Goal: Information Seeking & Learning: Understand process/instructions

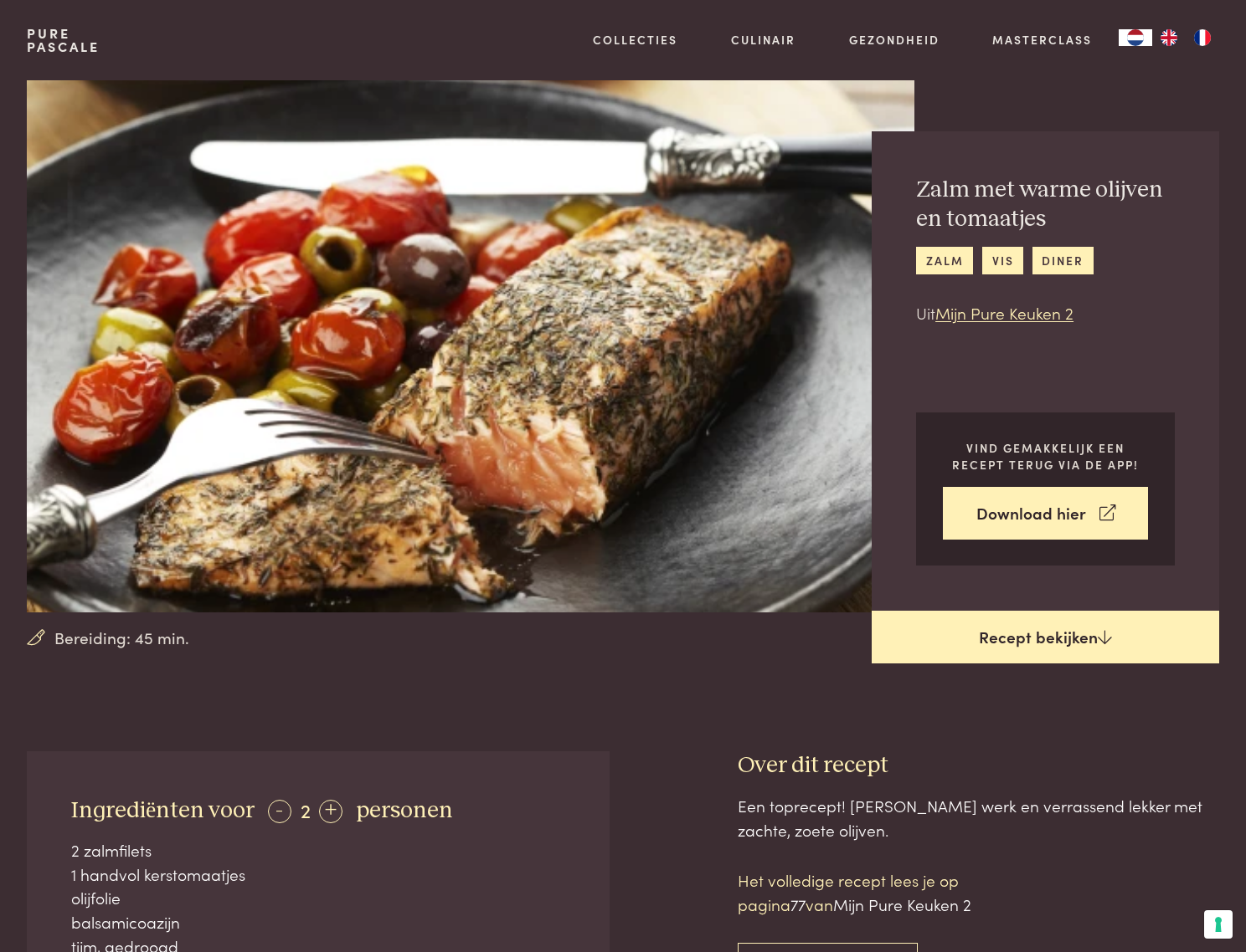
click at [1032, 644] on link "Recept bekijken" at bounding box center [1045, 637] width 348 height 53
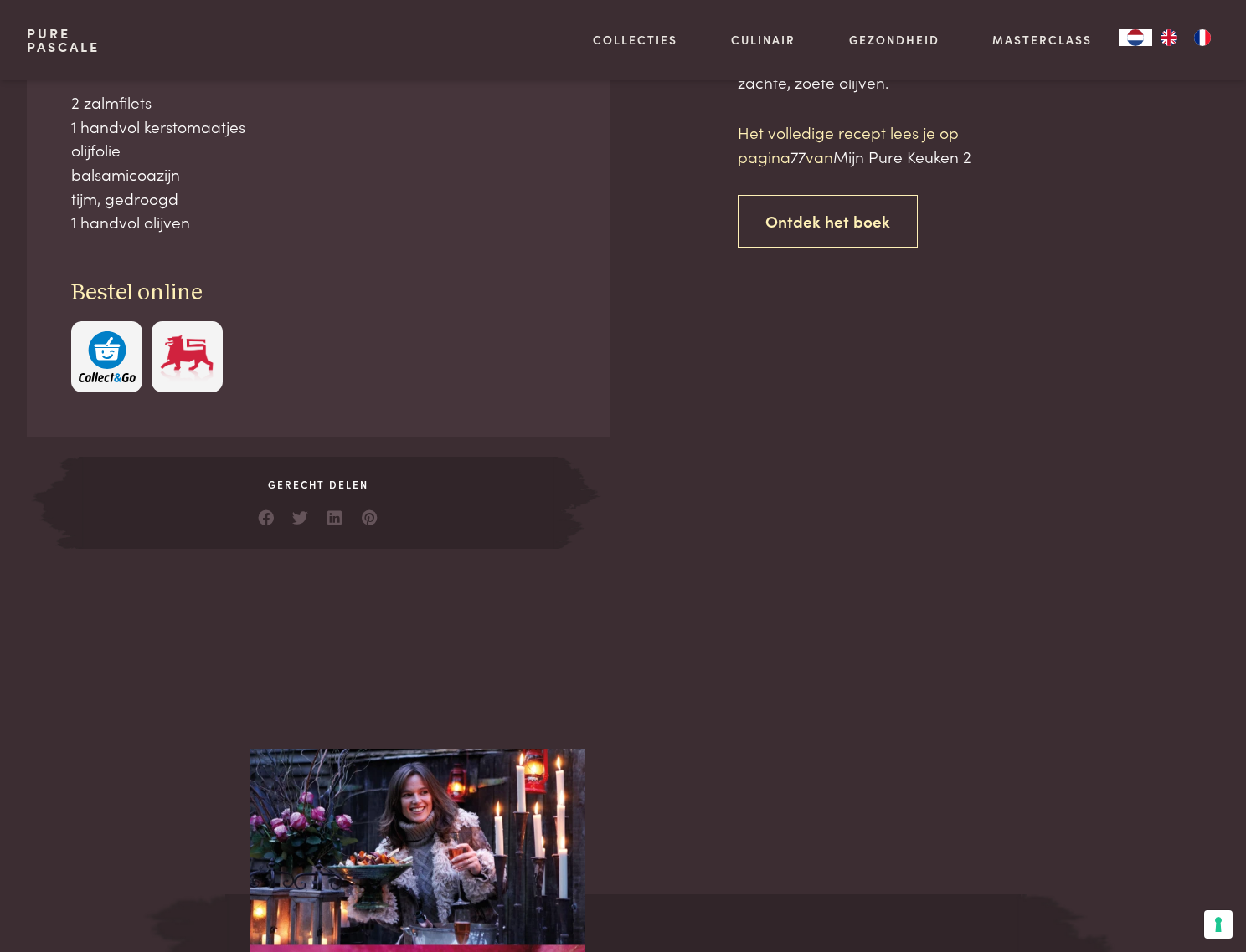
scroll to position [751, 0]
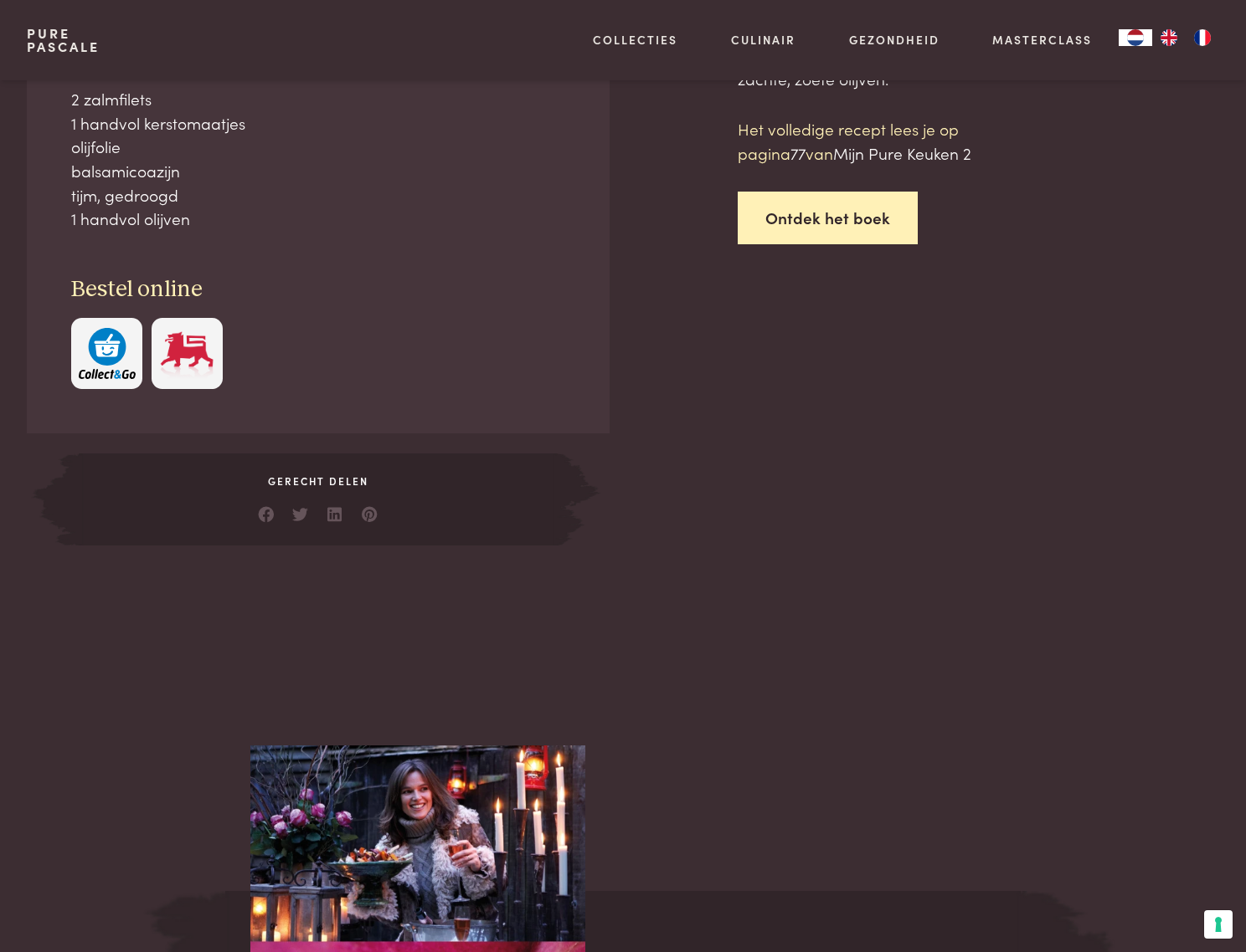
click at [826, 216] on link "Ontdek het boek" at bounding box center [828, 217] width 180 height 52
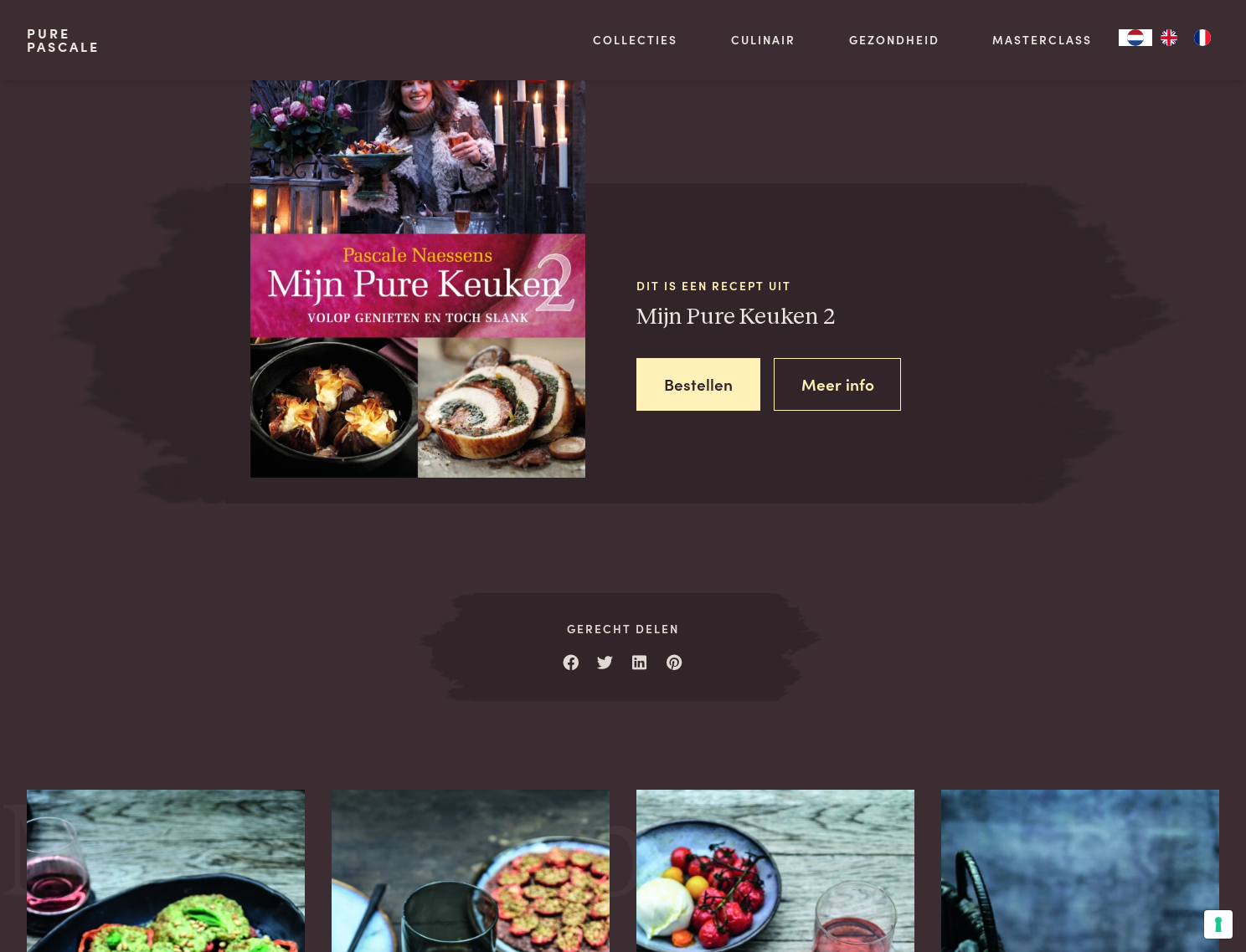
scroll to position [1475, 0]
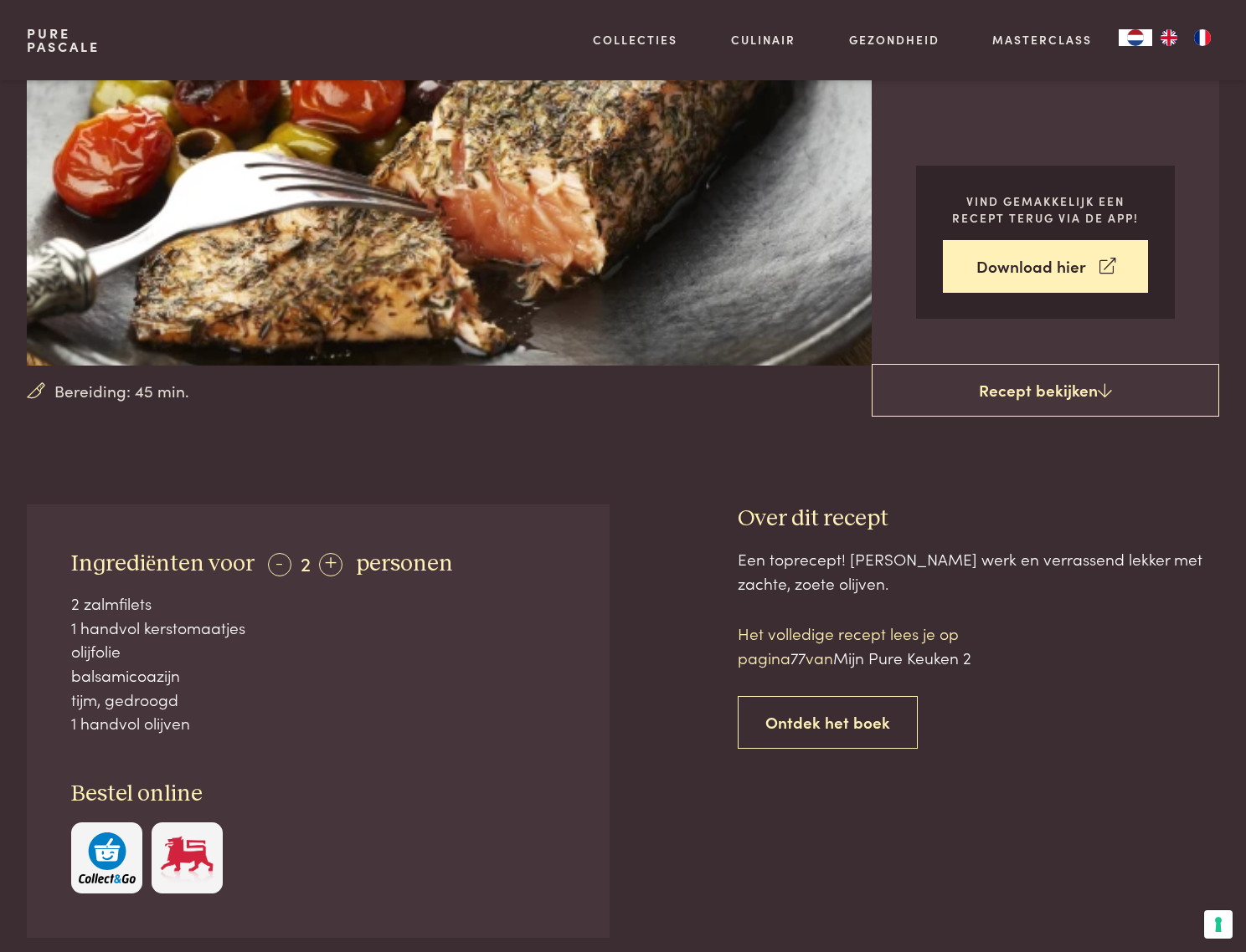
scroll to position [52, 0]
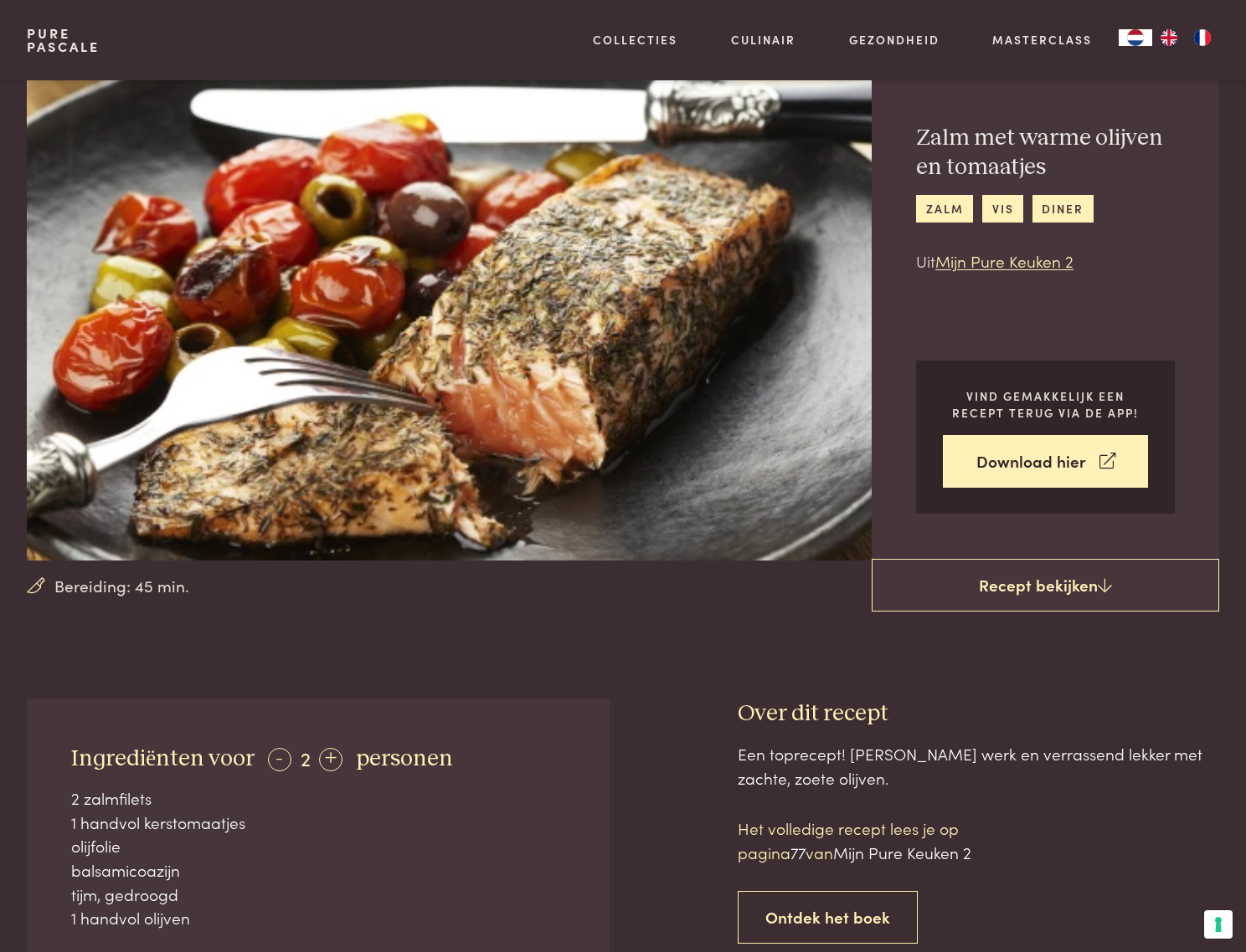
scroll to position [751, 0]
